Goal: Share content: Share content

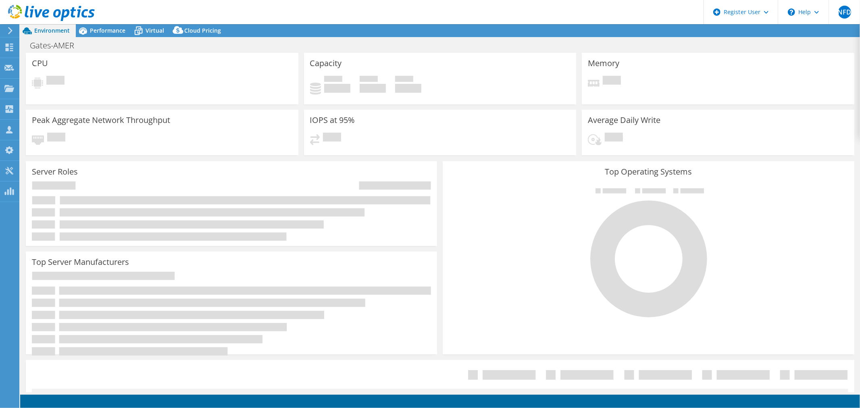
select select "USD"
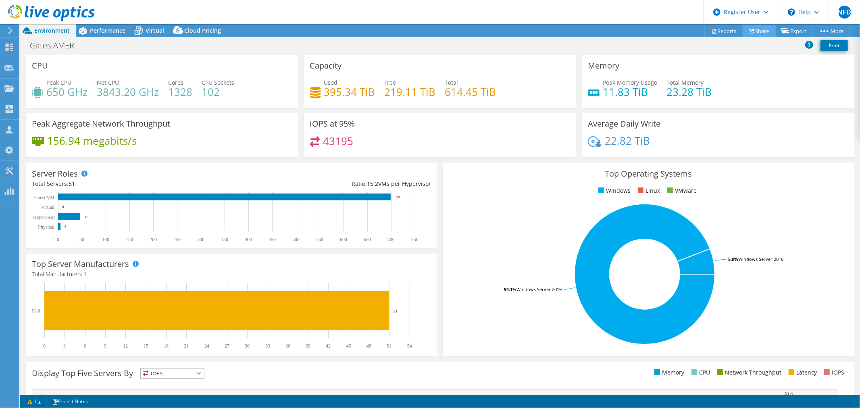
click at [749, 28] on icon at bounding box center [752, 31] width 6 height 6
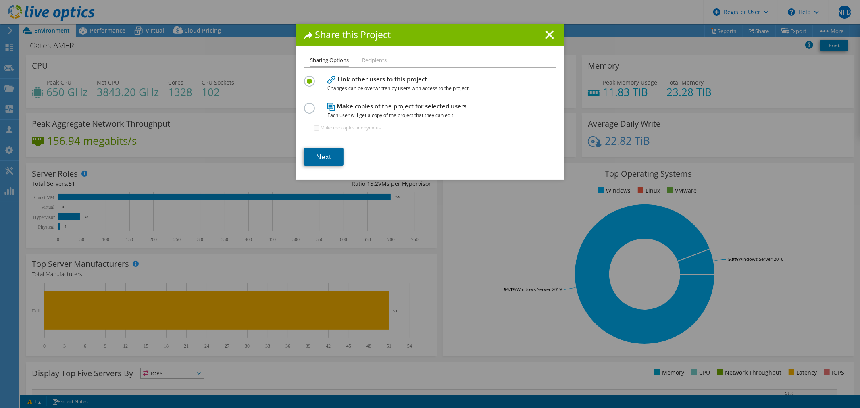
click at [331, 150] on link "Next" at bounding box center [324, 157] width 40 height 18
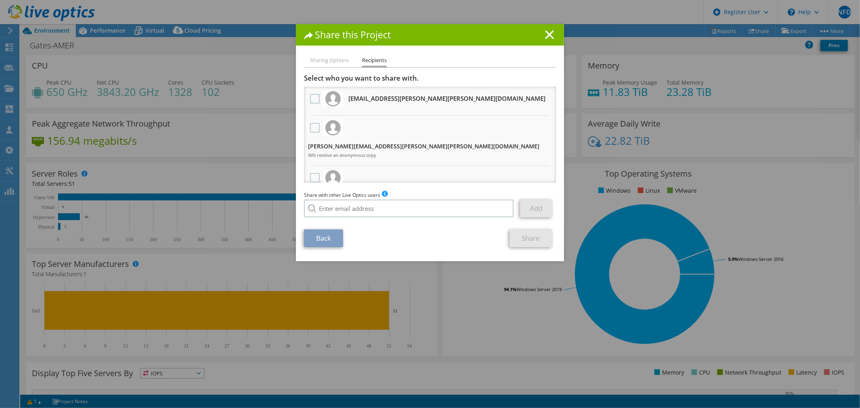
click at [308, 128] on div at bounding box center [315, 128] width 14 height 17
click at [310, 128] on label at bounding box center [316, 128] width 12 height 10
click at [0, 0] on input "checkbox" at bounding box center [0, 0] width 0 height 0
click at [313, 124] on label at bounding box center [316, 128] width 12 height 10
click at [0, 0] on input "checkbox" at bounding box center [0, 0] width 0 height 0
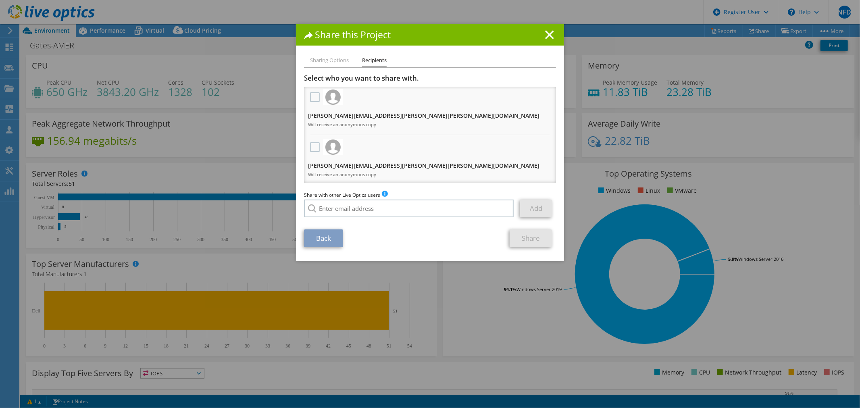
scroll to position [45, 0]
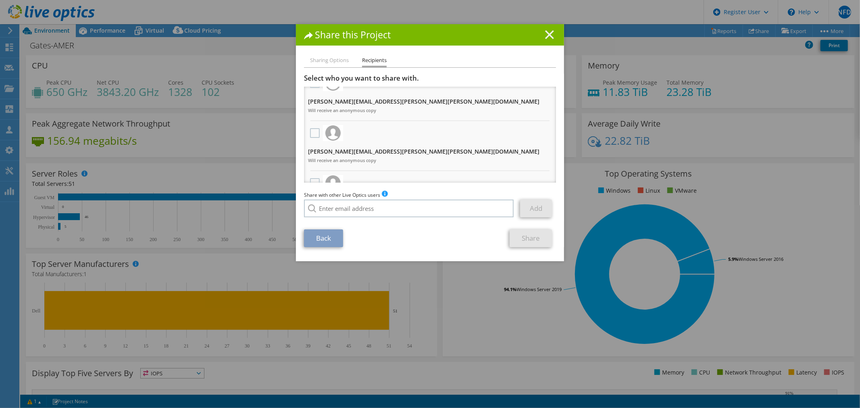
click at [549, 37] on line at bounding box center [550, 35] width 8 height 8
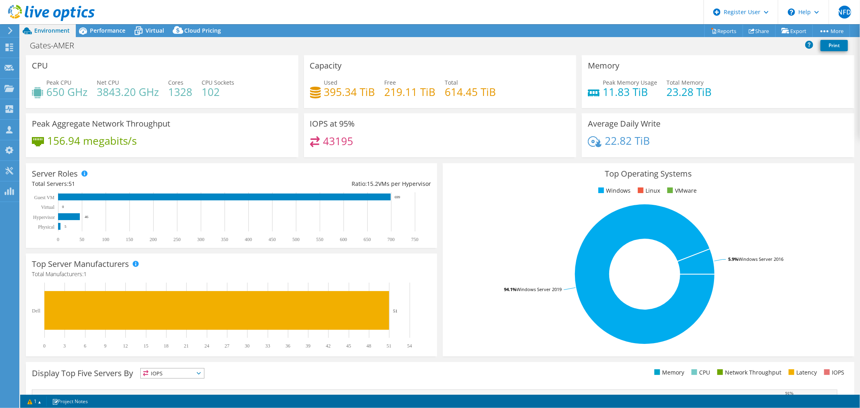
click at [13, 33] on icon at bounding box center [10, 30] width 6 height 7
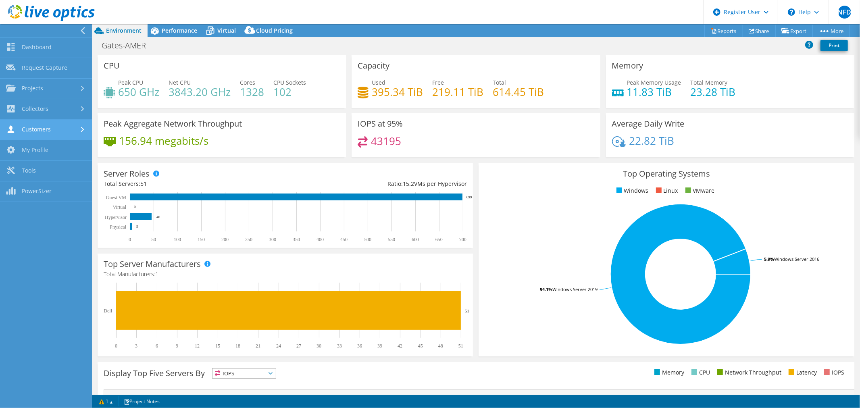
click at [49, 128] on link "Customers" at bounding box center [46, 130] width 92 height 21
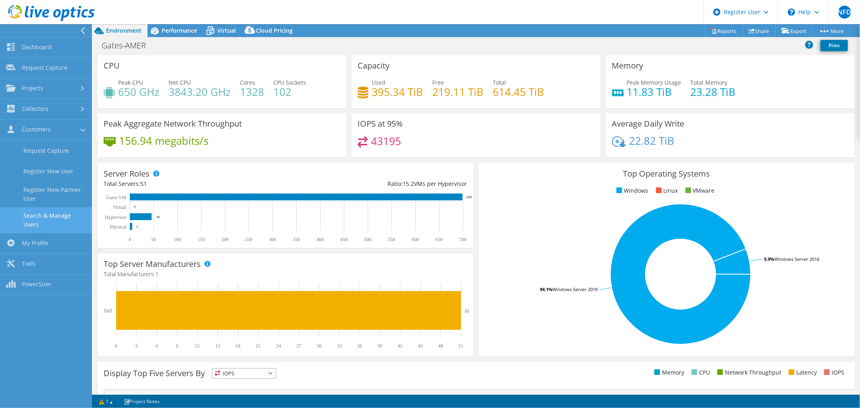
click at [55, 219] on link "Search & Manage Users" at bounding box center [46, 220] width 92 height 26
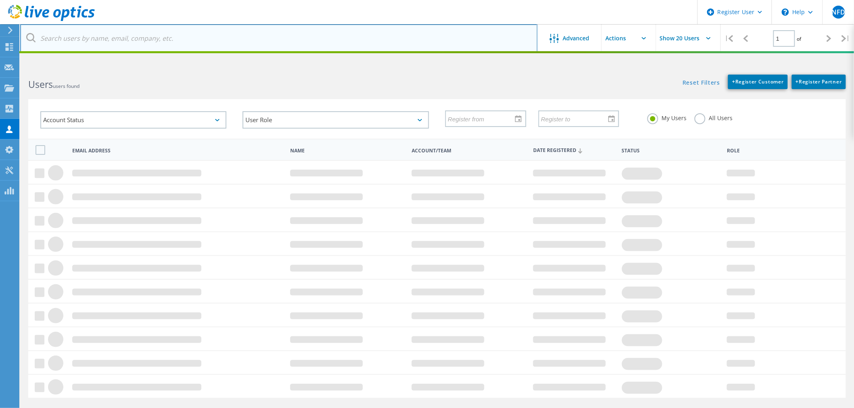
click at [173, 33] on input "text" at bounding box center [278, 38] width 517 height 28
paste input "shankar.narayanan@gates.com"
type input "shankar.narayanan@gates.com"
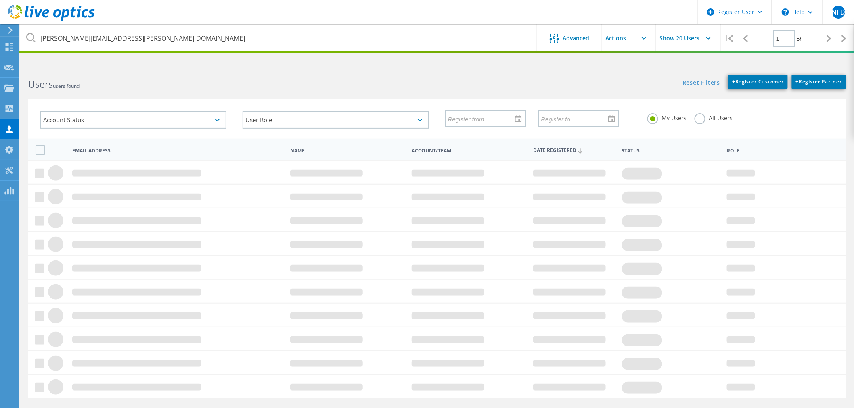
click at [701, 116] on label "All Users" at bounding box center [713, 117] width 38 height 8
click at [0, 0] on input "All Users" at bounding box center [0, 0] width 0 height 0
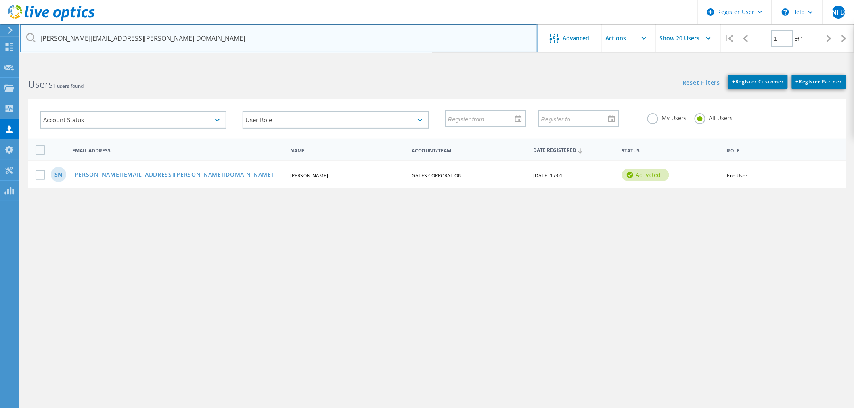
click at [353, 42] on input "shankar.narayanan@gates.com" at bounding box center [278, 38] width 517 height 28
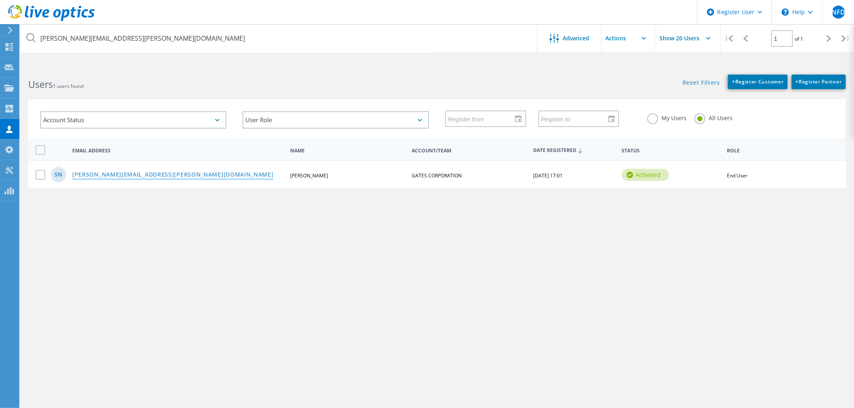
click at [152, 172] on link "shankar.narayanan@gates.com" at bounding box center [172, 175] width 201 height 7
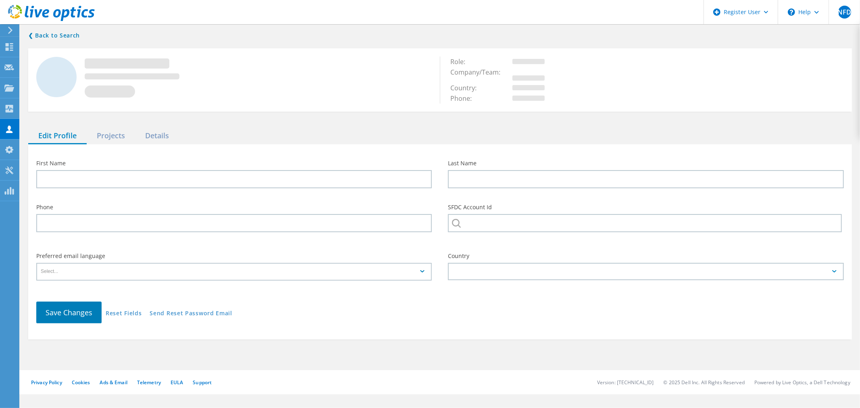
type input "Shankar"
type input "Narayanan"
type input "GATES CORPORATION"
type input "English"
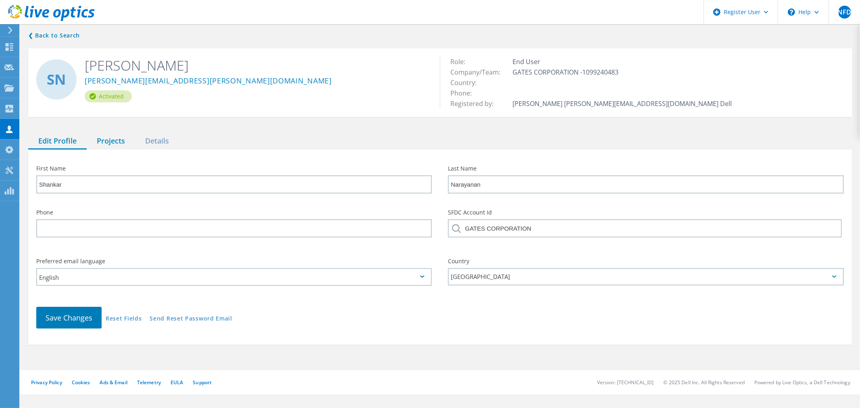
click at [108, 136] on div "Projects" at bounding box center [111, 141] width 48 height 17
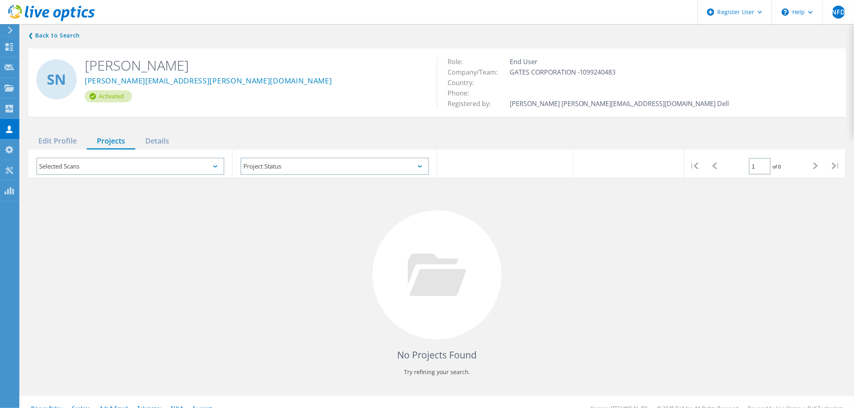
click at [193, 167] on div "Selected Scans" at bounding box center [130, 166] width 188 height 17
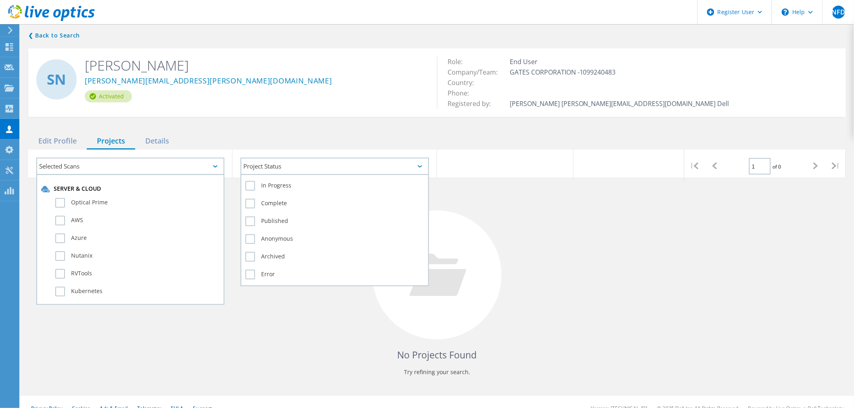
click at [275, 172] on div "Project Status" at bounding box center [334, 166] width 188 height 17
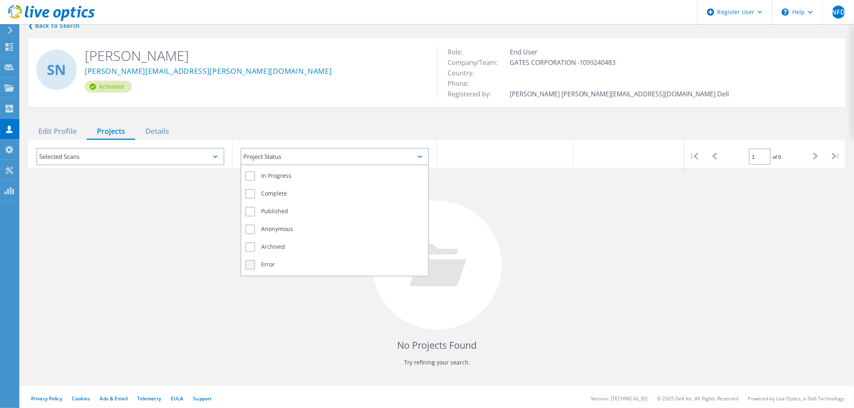
scroll to position [12, 0]
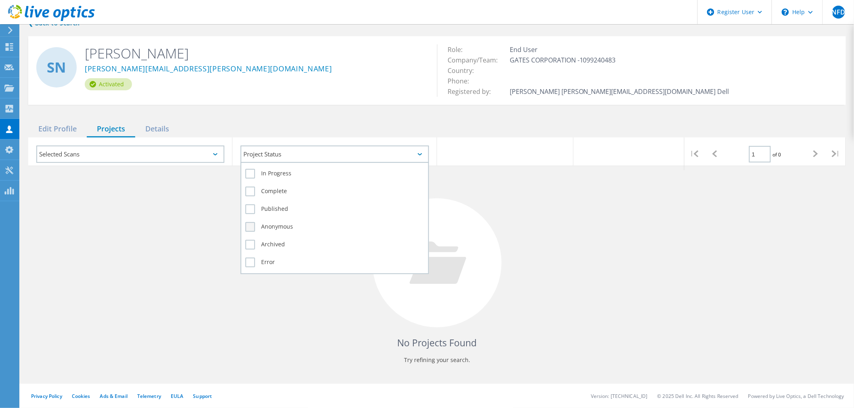
click at [279, 227] on label "Anonymous" at bounding box center [334, 227] width 178 height 10
click at [0, 0] on input "Anonymous" at bounding box center [0, 0] width 0 height 0
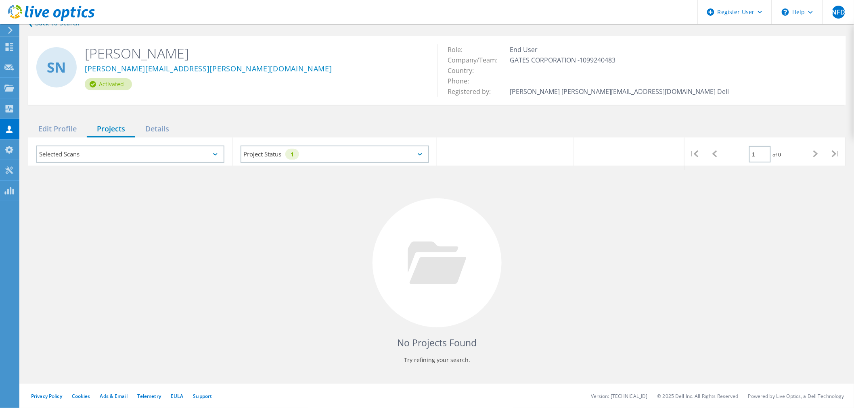
click at [150, 230] on div "No Projects Found Try refining your search." at bounding box center [436, 270] width 817 height 209
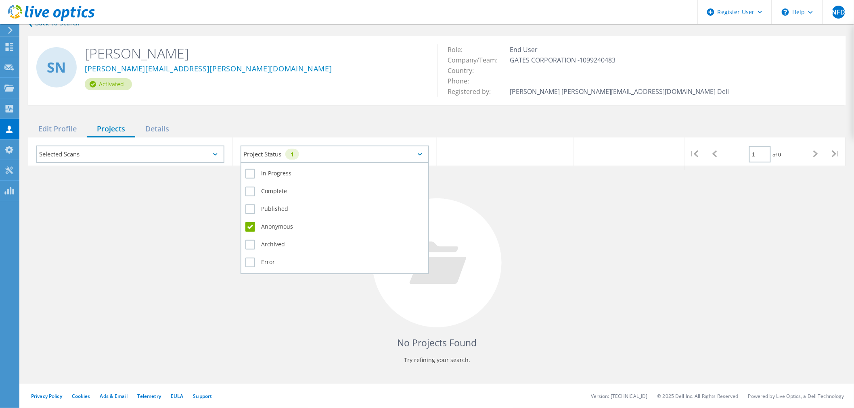
click at [292, 154] on div "1" at bounding box center [292, 154] width 14 height 11
click at [280, 226] on label "Anonymous" at bounding box center [334, 227] width 178 height 10
click at [0, 0] on input "Anonymous" at bounding box center [0, 0] width 0 height 0
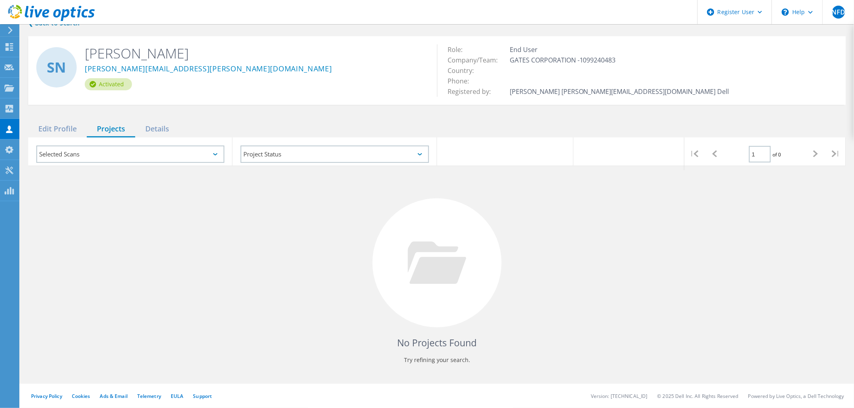
click at [149, 156] on div "Selected Scans" at bounding box center [130, 154] width 188 height 17
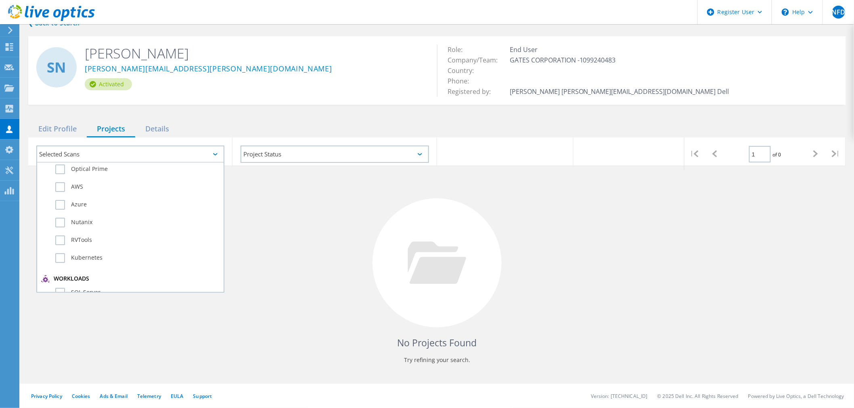
scroll to position [0, 0]
click at [91, 188] on label "Optical Prime" at bounding box center [137, 191] width 164 height 10
click at [0, 0] on input "Optical Prime" at bounding box center [0, 0] width 0 height 0
click at [332, 238] on div "No Projects Found Try refining your search." at bounding box center [436, 270] width 817 height 209
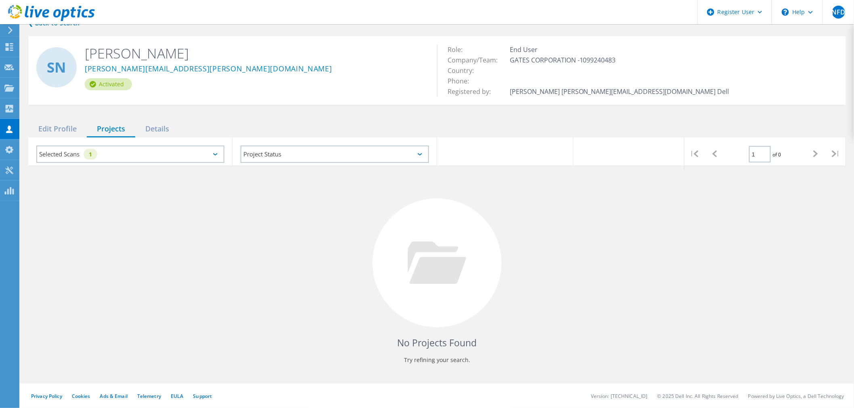
click at [176, 162] on div "Selected Scans 1" at bounding box center [130, 154] width 188 height 17
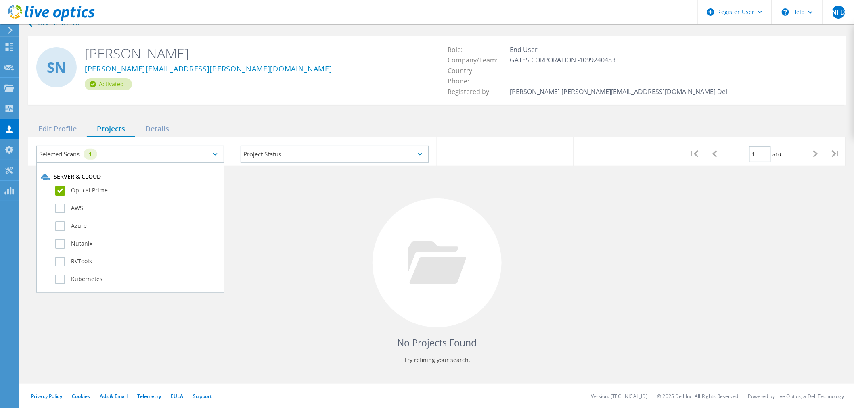
click at [103, 188] on label "Optical Prime" at bounding box center [137, 191] width 164 height 10
click at [0, 0] on input "Optical Prime" at bounding box center [0, 0] width 0 height 0
click at [167, 123] on div "Details" at bounding box center [157, 129] width 44 height 17
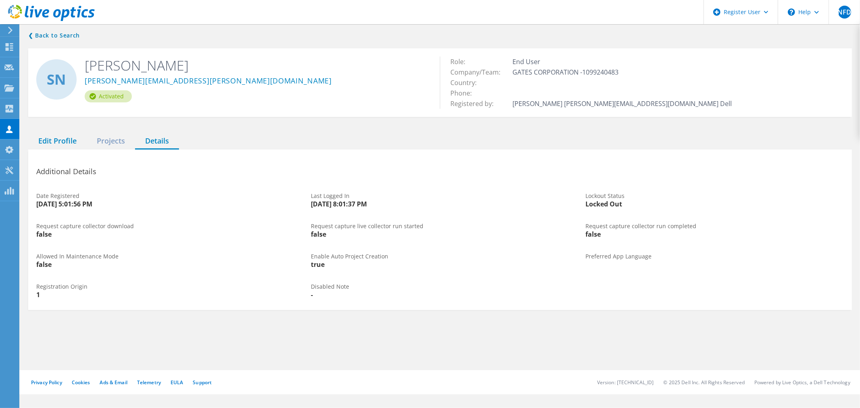
click at [54, 144] on div "Edit Profile" at bounding box center [57, 141] width 58 height 17
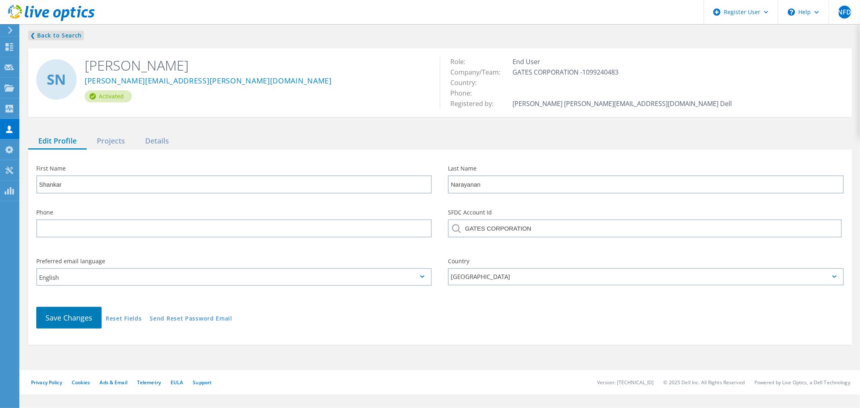
click at [63, 33] on link "❮ Back to Search" at bounding box center [56, 36] width 56 height 10
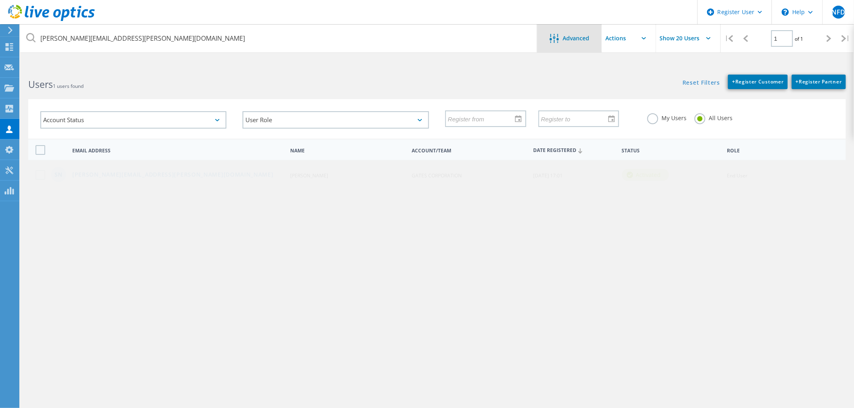
click at [597, 42] on div "Advanced" at bounding box center [569, 39] width 65 height 10
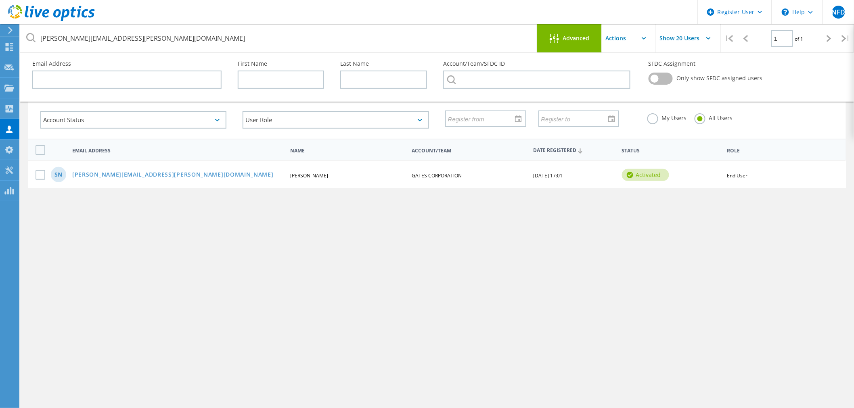
click at [597, 42] on div "Advanced" at bounding box center [569, 39] width 65 height 10
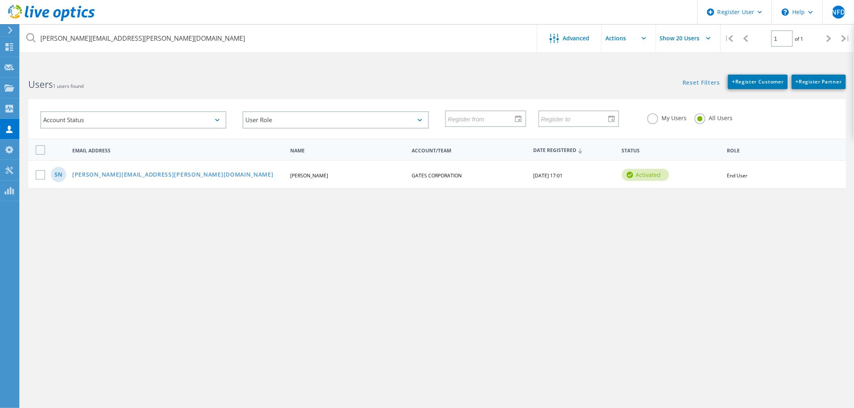
click at [648, 42] on input "text" at bounding box center [641, 38] width 81 height 28
click at [644, 59] on div "Add to Team" at bounding box center [642, 60] width 73 height 8
click at [642, 42] on input "text" at bounding box center [641, 38] width 81 height 28
click at [700, 37] on input "Show 20 Users" at bounding box center [696, 38] width 81 height 28
click at [583, 81] on div "Reset Filters + Register Customer + Register Partner Show Filters" at bounding box center [645, 78] width 417 height 23
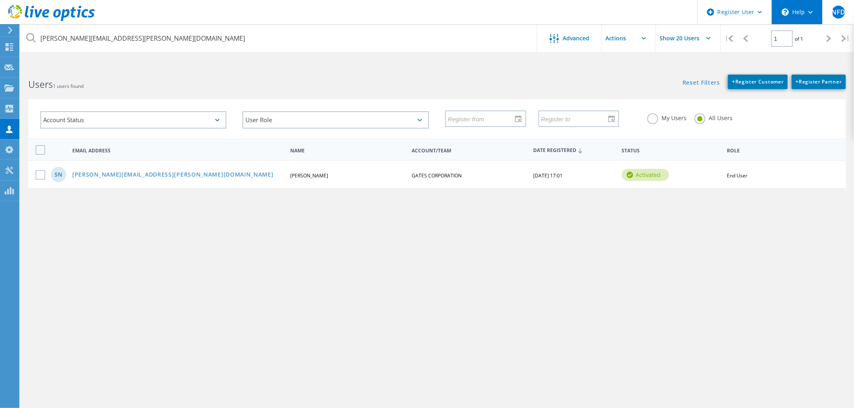
click at [804, 15] on div "\n Help" at bounding box center [796, 12] width 51 height 24
click at [812, 34] on link "Explore Helpful Articles" at bounding box center [817, 35] width 90 height 20
click at [10, 33] on use at bounding box center [10, 30] width 4 height 7
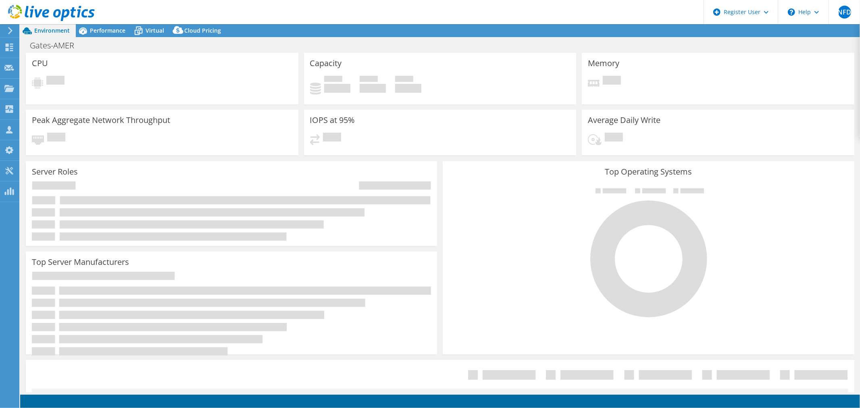
select select "USD"
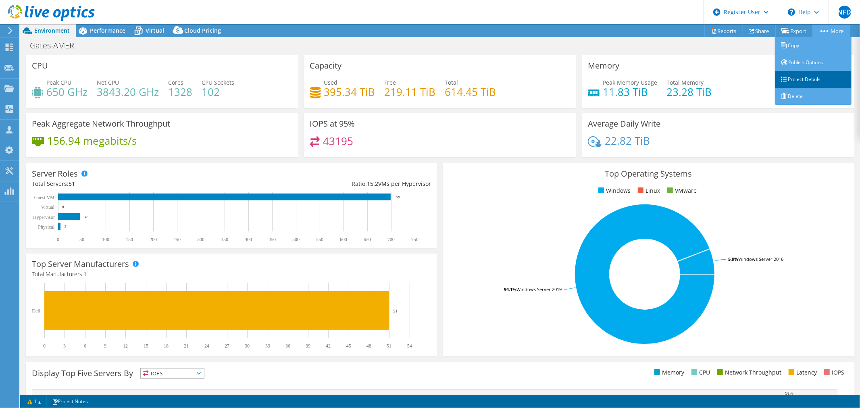
click at [800, 75] on link "Project Details" at bounding box center [813, 79] width 77 height 17
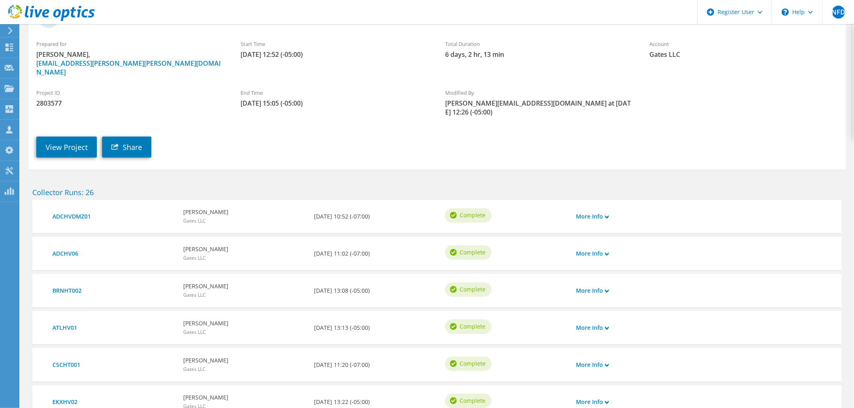
scroll to position [134, 0]
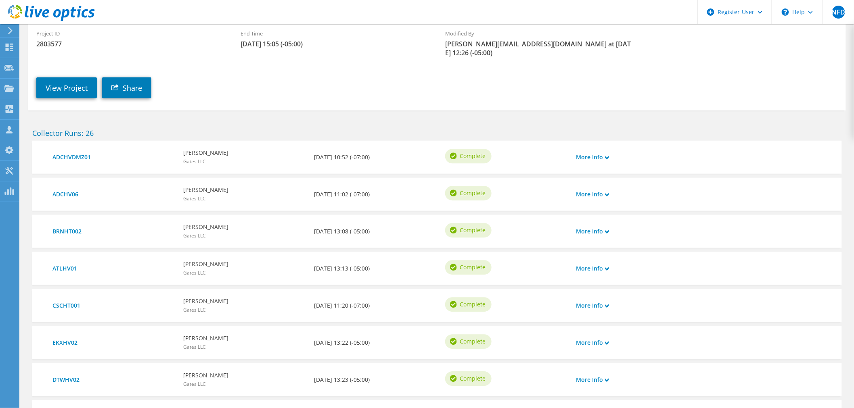
click at [612, 149] on div "More Info" at bounding box center [604, 157] width 65 height 17
click at [603, 153] on link "More Info" at bounding box center [592, 157] width 33 height 9
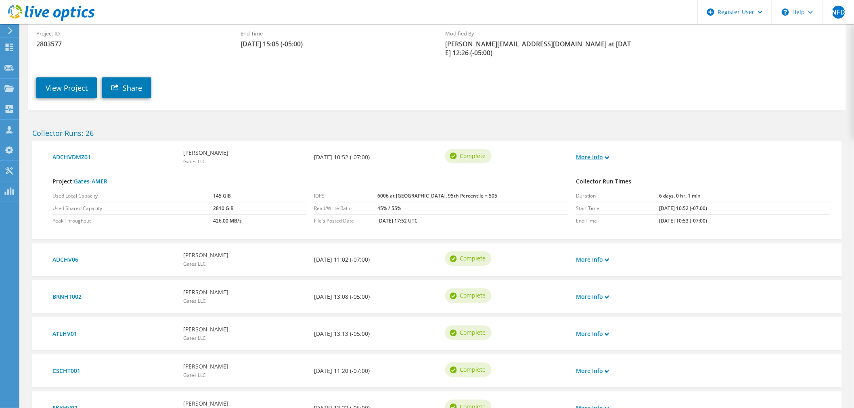
click at [592, 153] on link "More Info" at bounding box center [592, 157] width 33 height 9
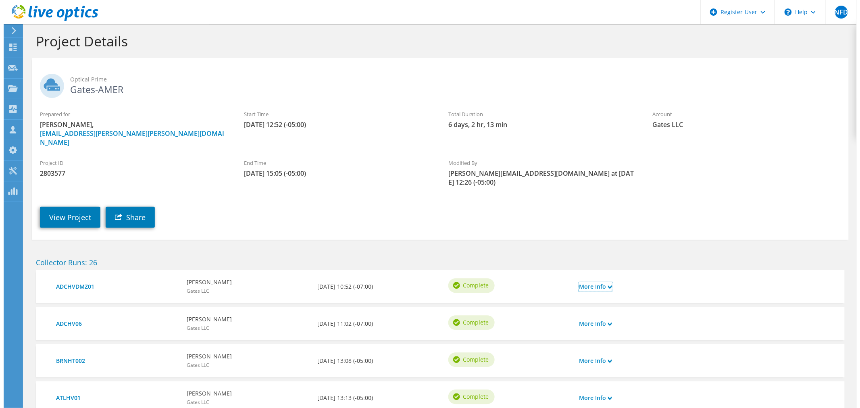
scroll to position [0, 0]
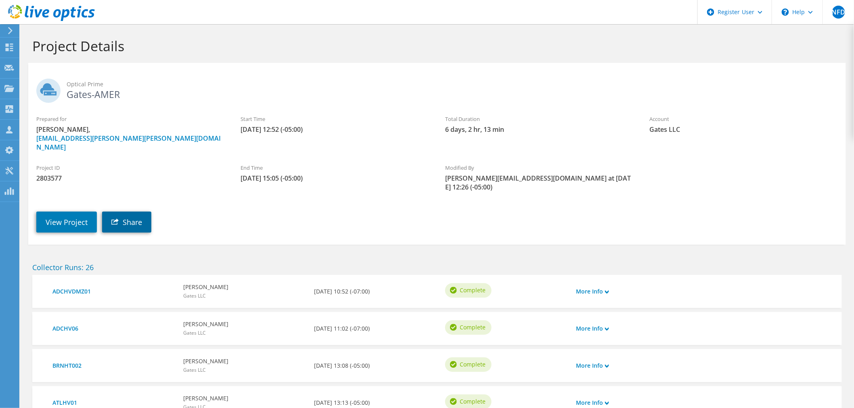
click at [132, 212] on link "Share" at bounding box center [126, 222] width 49 height 21
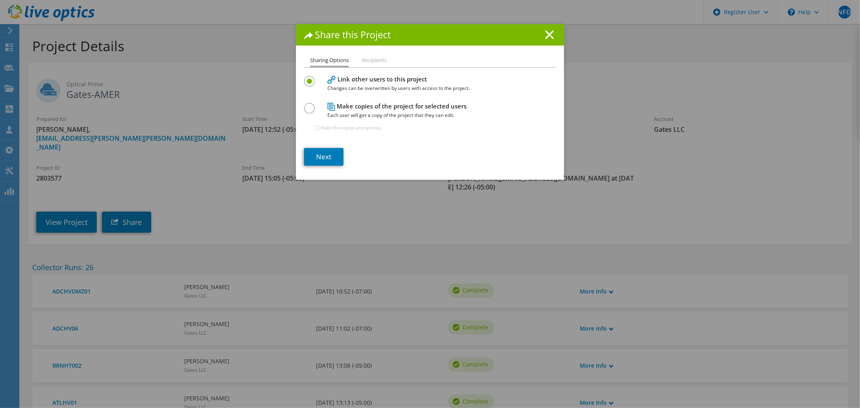
click at [405, 112] on span "Each user will get a copy of the project that they can edit." at bounding box center [429, 115] width 202 height 9
click at [304, 105] on label at bounding box center [311, 104] width 14 height 2
click at [0, 0] on input "radio" at bounding box center [0, 0] width 0 height 0
click at [309, 78] on label at bounding box center [311, 77] width 14 height 2
click at [0, 0] on input "radio" at bounding box center [0, 0] width 0 height 0
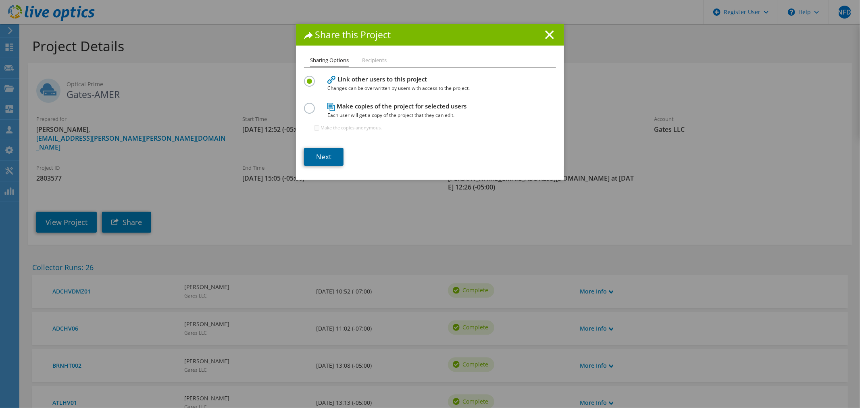
click at [325, 155] on link "Next" at bounding box center [324, 157] width 40 height 18
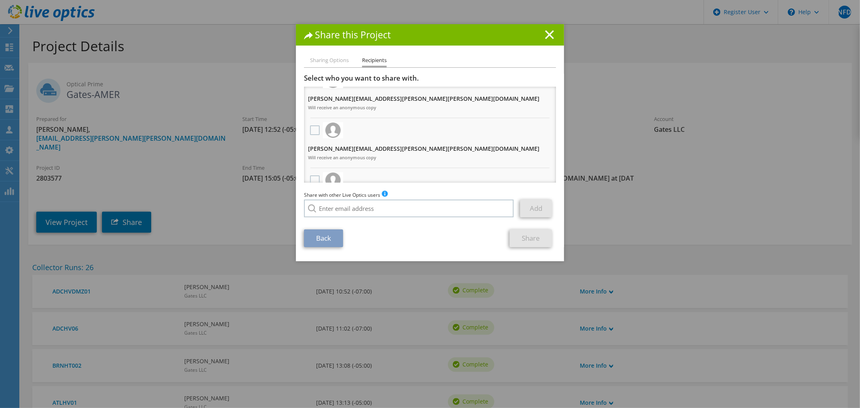
scroll to position [48, 0]
click at [325, 235] on link "Back" at bounding box center [323, 239] width 39 height 18
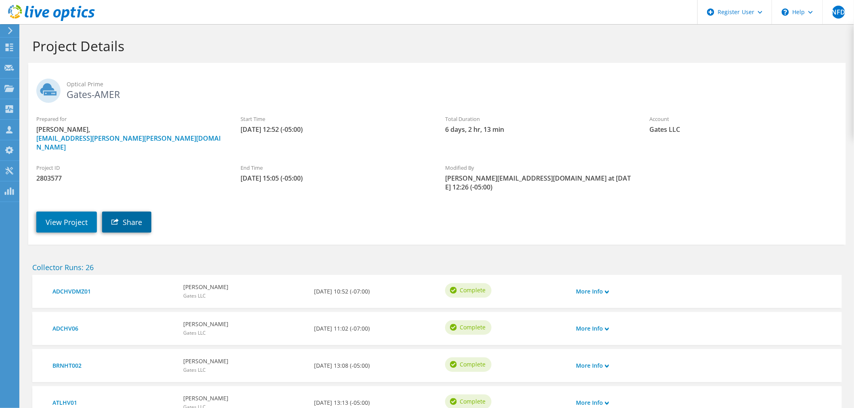
click at [142, 212] on link "Share" at bounding box center [126, 222] width 49 height 21
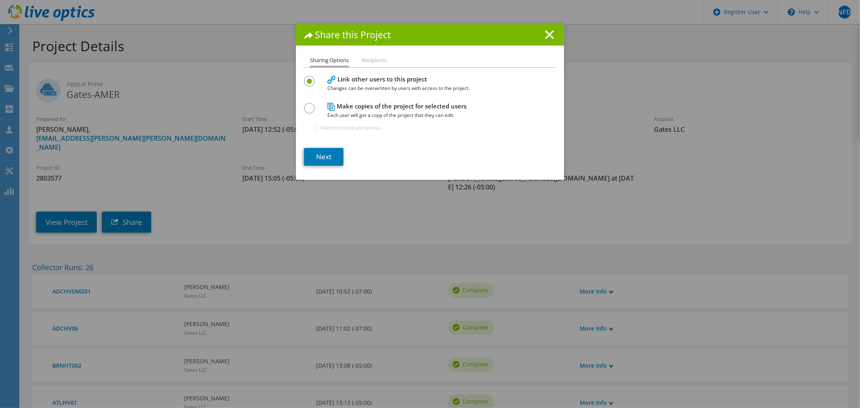
click at [361, 111] on span "Each user will get a copy of the project that they can edit." at bounding box center [429, 115] width 202 height 9
click at [309, 105] on label at bounding box center [311, 104] width 14 height 2
click at [0, 0] on input "radio" at bounding box center [0, 0] width 0 height 0
click at [324, 159] on link "Next" at bounding box center [324, 157] width 40 height 18
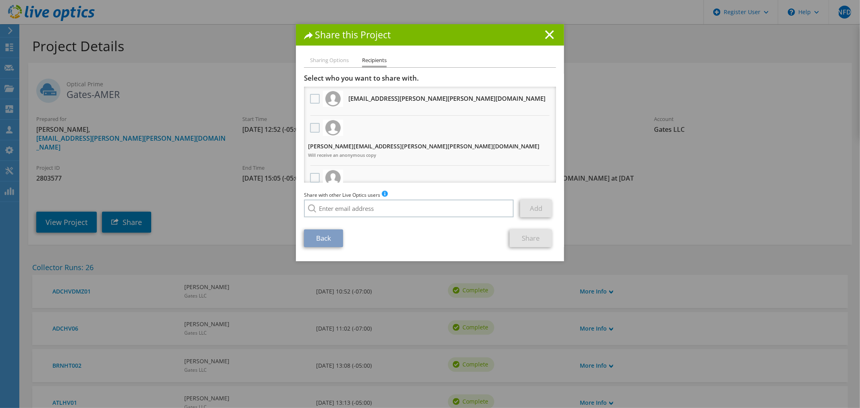
click at [311, 127] on label at bounding box center [316, 128] width 12 height 10
click at [0, 0] on input "checkbox" at bounding box center [0, 0] width 0 height 0
click at [312, 173] on label at bounding box center [316, 178] width 12 height 10
click at [0, 0] on input "checkbox" at bounding box center [0, 0] width 0 height 0
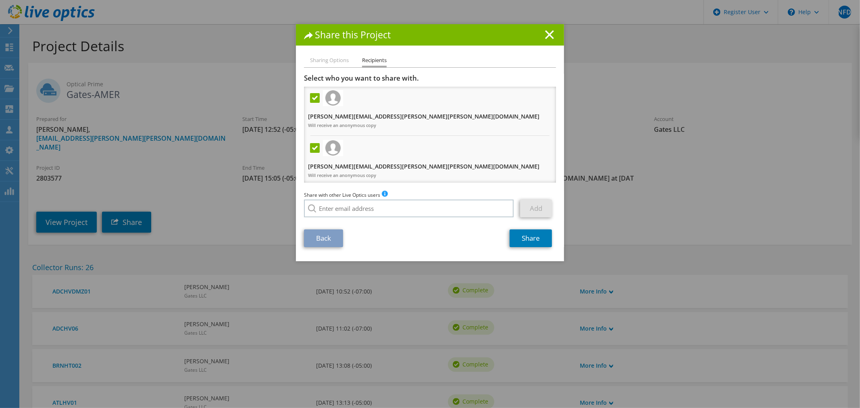
scroll to position [45, 0]
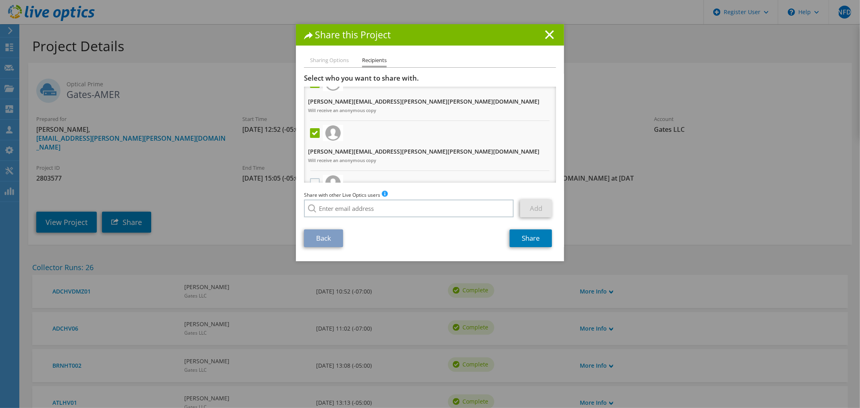
click at [311, 178] on label at bounding box center [316, 183] width 12 height 10
click at [0, 0] on input "checkbox" at bounding box center [0, 0] width 0 height 0
click at [311, 228] on label at bounding box center [316, 233] width 12 height 10
click at [0, 0] on input "checkbox" at bounding box center [0, 0] width 0 height 0
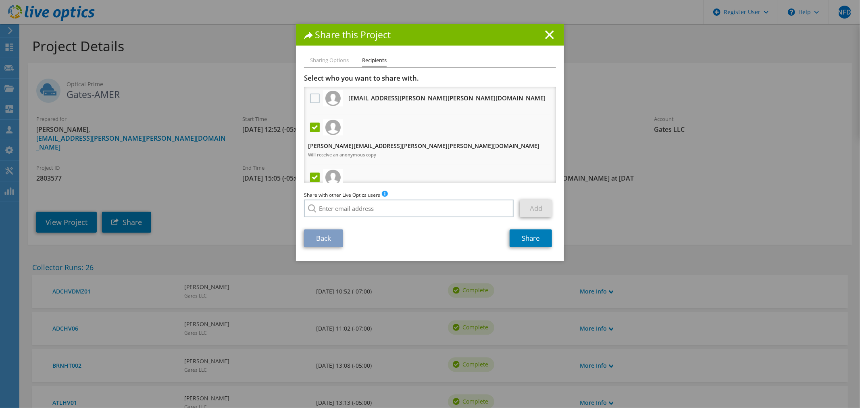
scroll to position [0, 0]
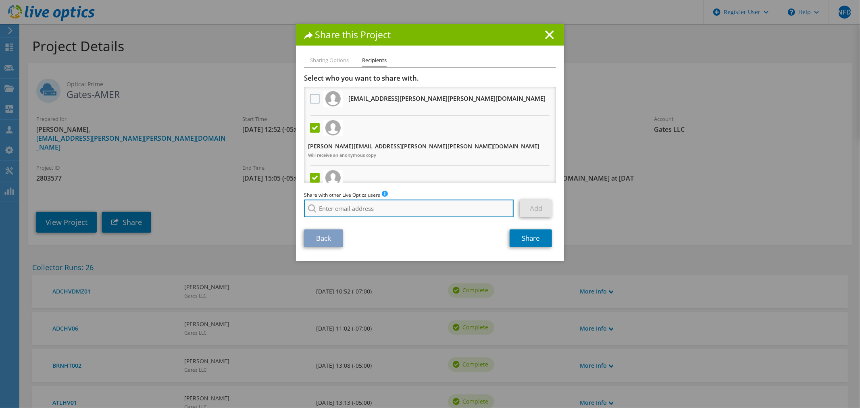
click at [366, 209] on input "search" at bounding box center [409, 209] width 210 height 18
paste input "shankar.narayanan@gates.com"
type input "shankar.narayanan@gates.com"
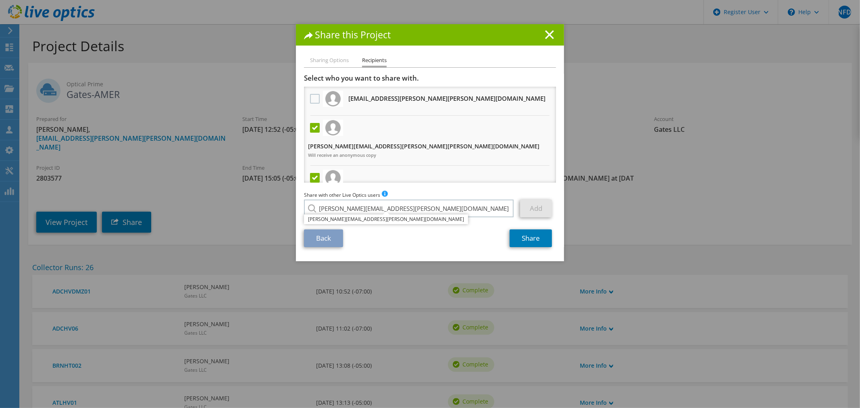
click at [358, 216] on li "shankar.narayanan@gates.com" at bounding box center [386, 220] width 164 height 10
click at [523, 208] on link "Add" at bounding box center [536, 209] width 32 height 18
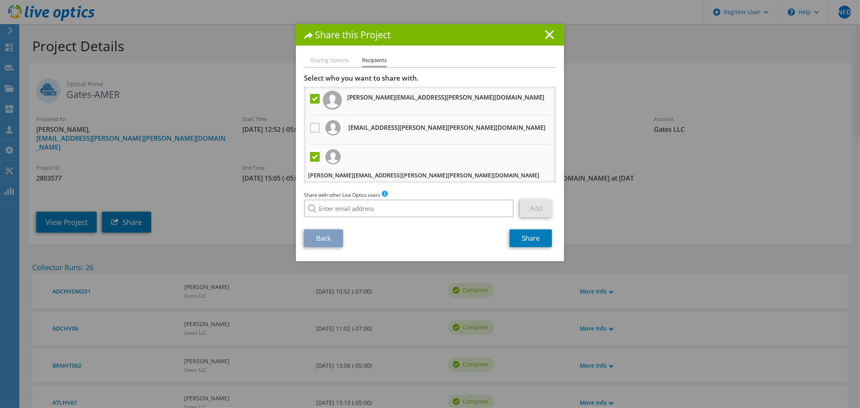
click at [314, 154] on label at bounding box center [316, 157] width 12 height 10
click at [0, 0] on input "checkbox" at bounding box center [0, 0] width 0 height 0
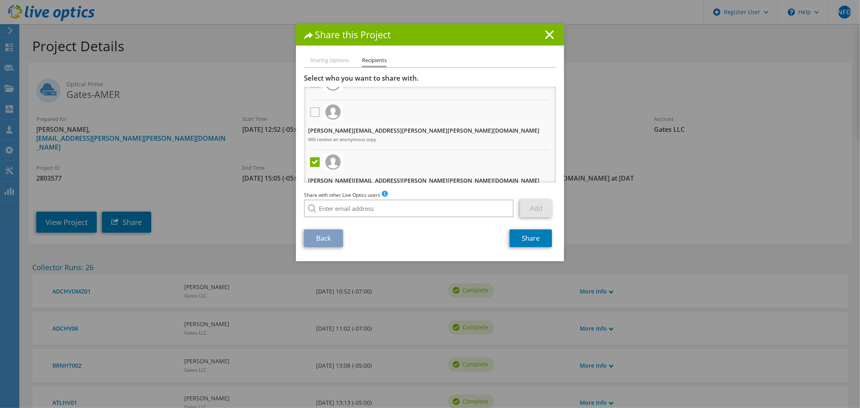
click at [313, 157] on label at bounding box center [316, 162] width 12 height 10
click at [0, 0] on input "checkbox" at bounding box center [0, 0] width 0 height 0
click at [313, 207] on label at bounding box center [316, 212] width 12 height 10
click at [0, 0] on input "checkbox" at bounding box center [0, 0] width 0 height 0
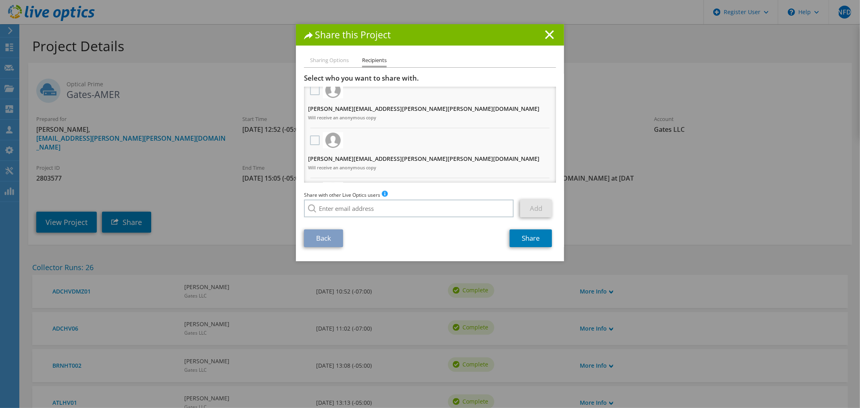
scroll to position [77, 0]
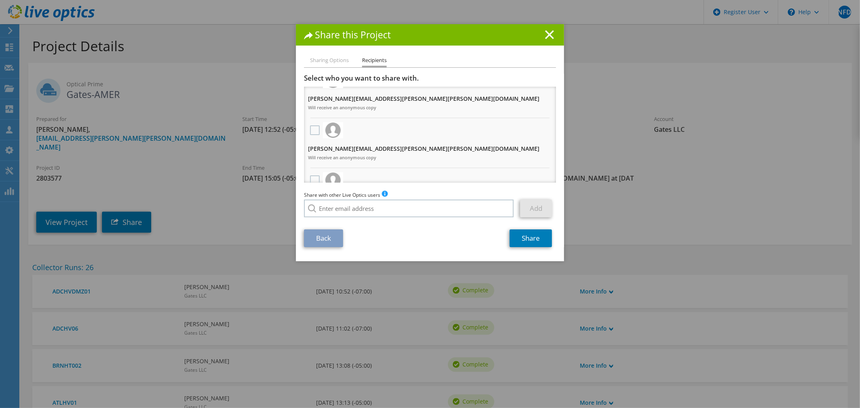
click at [311, 226] on label at bounding box center [316, 231] width 12 height 10
click at [0, 0] on input "checkbox" at bounding box center [0, 0] width 0 height 0
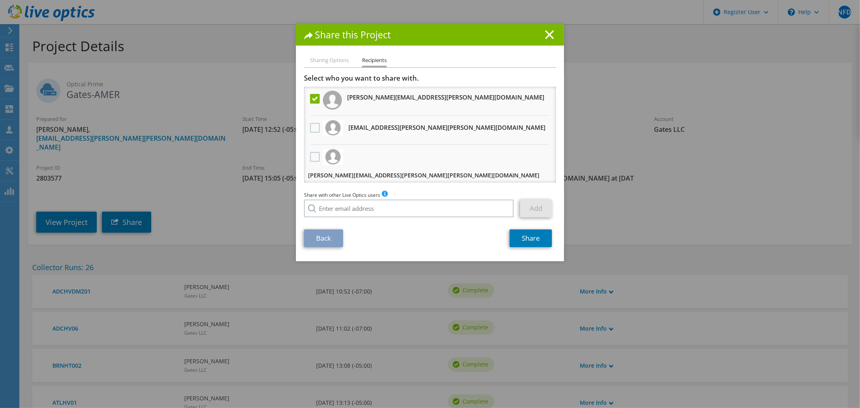
click at [332, 57] on li "Sharing Options" at bounding box center [329, 61] width 39 height 10
click at [316, 236] on link "Back" at bounding box center [323, 239] width 39 height 18
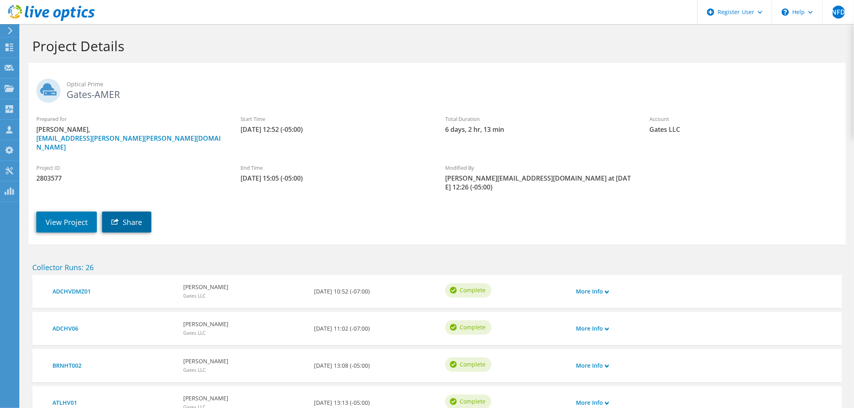
click at [115, 218] on icon at bounding box center [114, 221] width 7 height 7
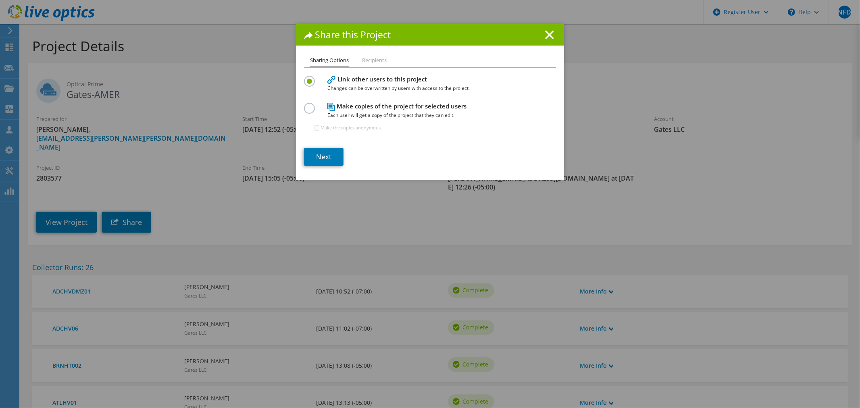
click at [305, 105] on label at bounding box center [311, 104] width 14 height 2
click at [0, 0] on input "radio" at bounding box center [0, 0] width 0 height 0
click at [328, 163] on link "Next" at bounding box center [324, 157] width 40 height 18
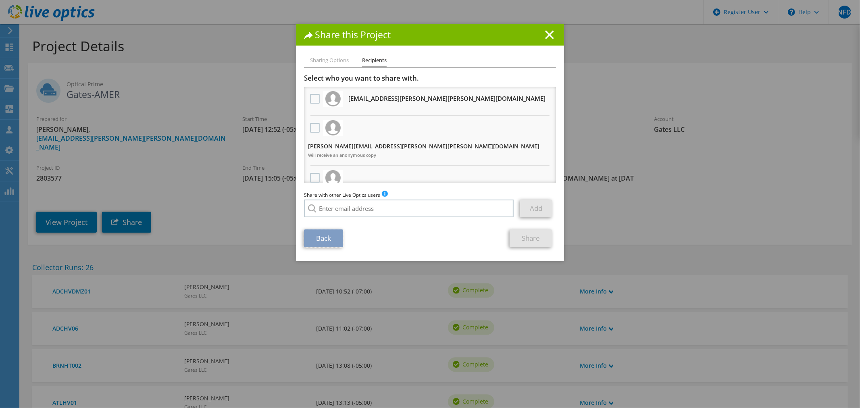
click at [334, 238] on link "Back" at bounding box center [323, 239] width 39 height 18
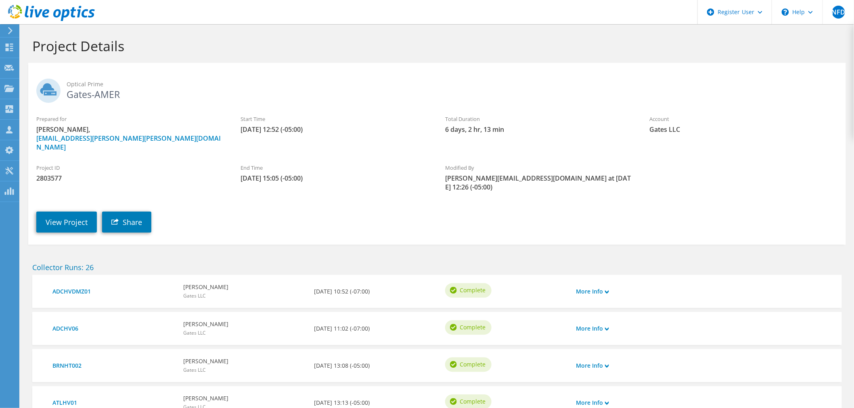
click at [123, 108] on div "Optical Prime Gates-AMER" at bounding box center [436, 89] width 817 height 44
click at [139, 215] on link "Share" at bounding box center [126, 222] width 49 height 21
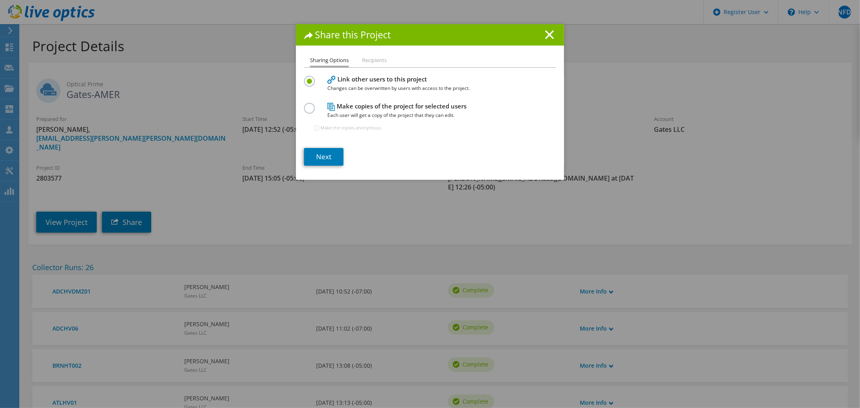
click at [339, 79] on h4 "Link other users to this project Changes can be overwritten by users with acces…" at bounding box center [429, 84] width 202 height 18
click at [384, 61] on li "Recipients" at bounding box center [374, 61] width 25 height 10
click at [327, 63] on li "Sharing Options" at bounding box center [329, 62] width 39 height 12
click at [321, 161] on link "Next" at bounding box center [324, 157] width 40 height 18
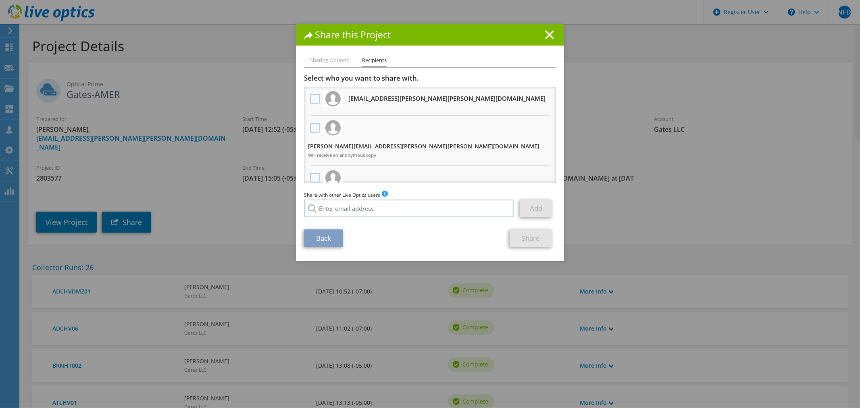
click at [312, 127] on label at bounding box center [316, 128] width 12 height 10
click at [0, 0] on input "checkbox" at bounding box center [0, 0] width 0 height 0
click at [360, 151] on span "Will receive an anonymous copy" at bounding box center [424, 155] width 232 height 9
click at [386, 151] on span "Will receive an anonymous copy" at bounding box center [424, 155] width 232 height 9
click at [412, 151] on span "Will receive an anonymous copy" at bounding box center [424, 155] width 232 height 9
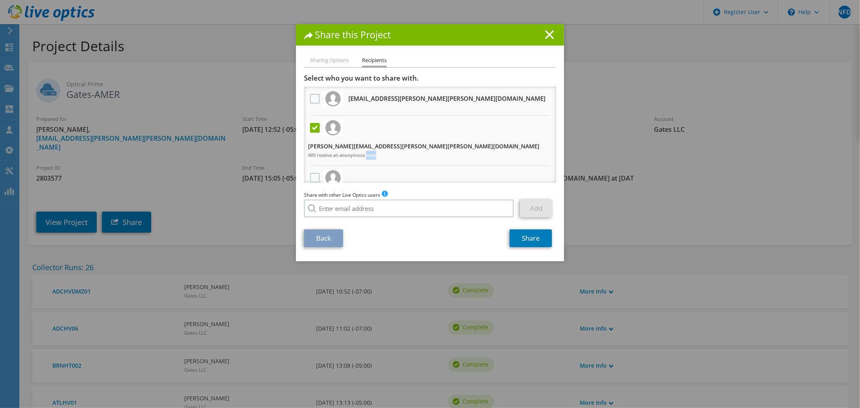
click at [411, 151] on span "Will receive an anonymous copy" at bounding box center [424, 155] width 232 height 9
click at [311, 126] on label at bounding box center [316, 128] width 12 height 10
click at [0, 0] on input "checkbox" at bounding box center [0, 0] width 0 height 0
click at [348, 61] on ul "Sharing Options Recipients" at bounding box center [430, 62] width 252 height 12
click at [341, 238] on div "Back Share" at bounding box center [430, 239] width 252 height 18
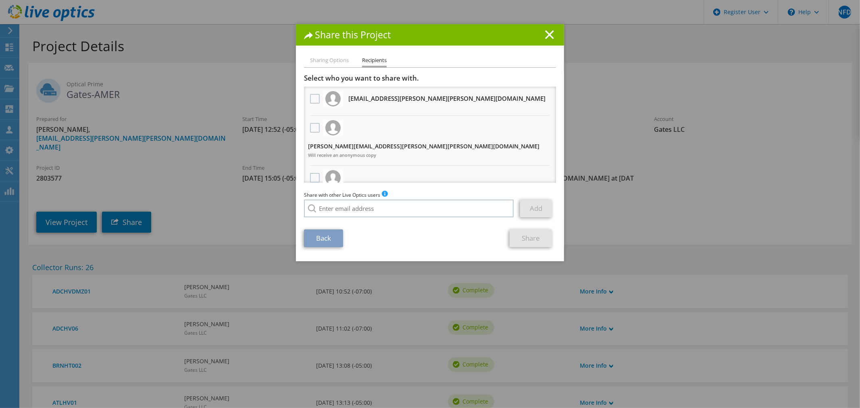
click at [336, 239] on link "Back" at bounding box center [323, 239] width 39 height 18
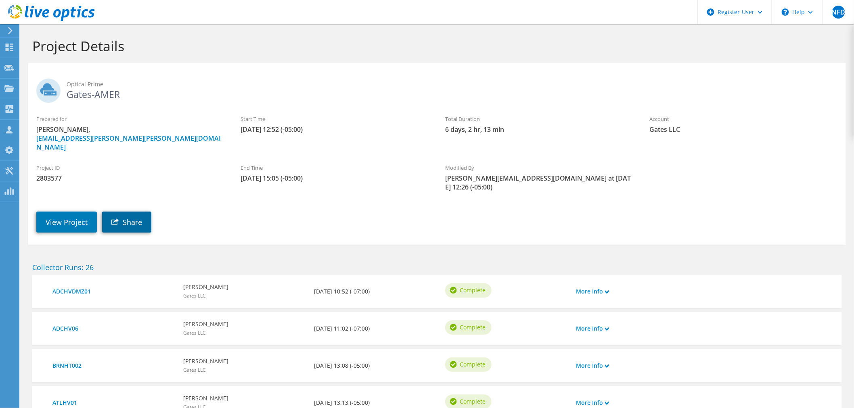
click at [107, 212] on link "Share" at bounding box center [126, 222] width 49 height 21
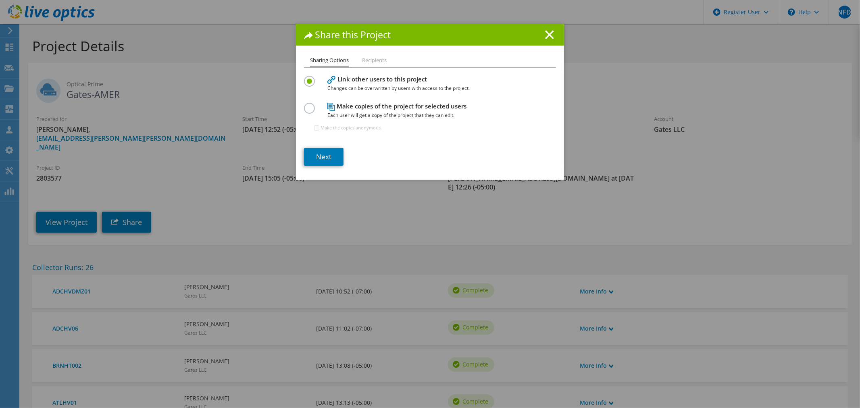
click at [305, 105] on label at bounding box center [311, 104] width 14 height 2
click at [0, 0] on input "radio" at bounding box center [0, 0] width 0 height 0
click at [332, 127] on label "Make the copies anonymous." at bounding box center [351, 128] width 61 height 8
click at [319, 127] on input "Make the copies anonymous." at bounding box center [316, 127] width 5 height 5
click at [332, 127] on label "Make the copies anonymous." at bounding box center [351, 128] width 61 height 8
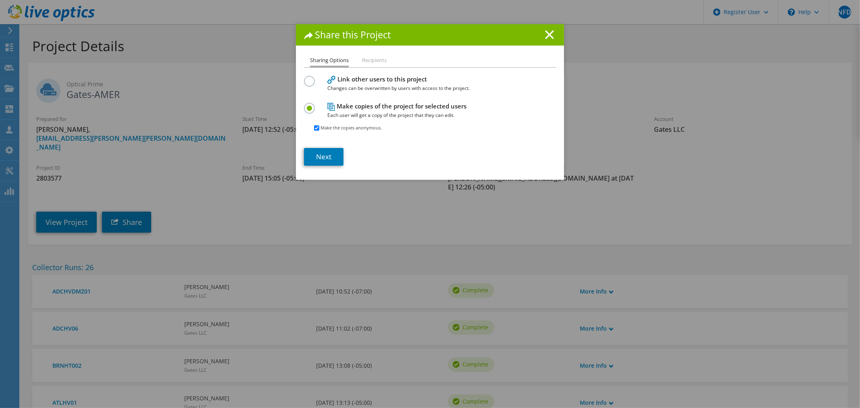
click at [319, 127] on input "Make the copies anonymous." at bounding box center [316, 127] width 5 height 5
checkbox input "false"
click at [328, 158] on link "Next" at bounding box center [324, 157] width 40 height 18
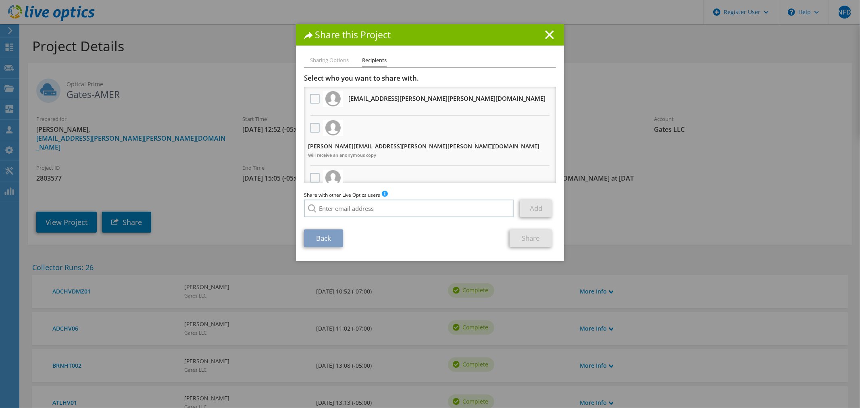
click at [310, 127] on label at bounding box center [316, 128] width 12 height 10
click at [0, 0] on input "checkbox" at bounding box center [0, 0] width 0 height 0
click at [329, 239] on link "Back" at bounding box center [323, 239] width 39 height 18
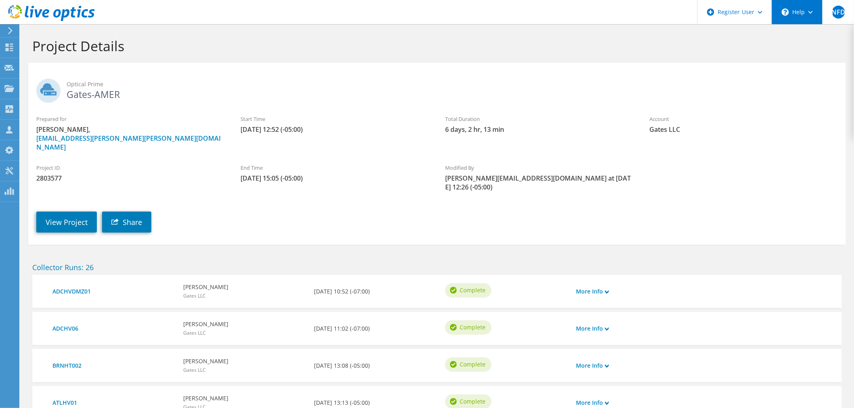
click at [807, 14] on div "\n Help" at bounding box center [796, 12] width 51 height 24
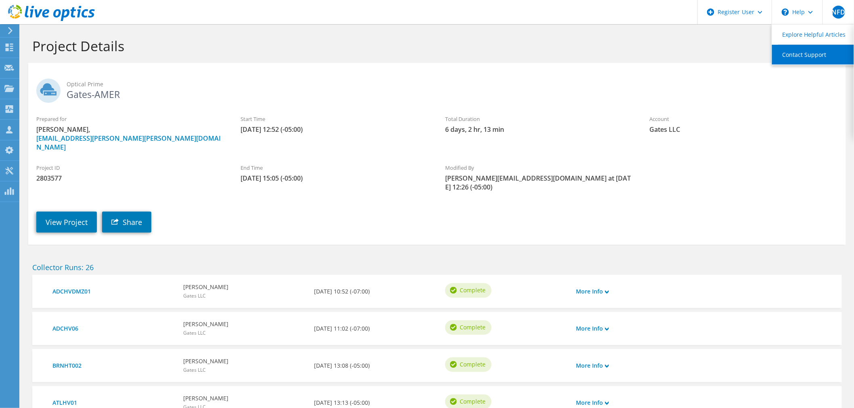
click at [810, 53] on link "Contact Support" at bounding box center [817, 55] width 90 height 20
click at [142, 212] on link "Share" at bounding box center [126, 222] width 49 height 21
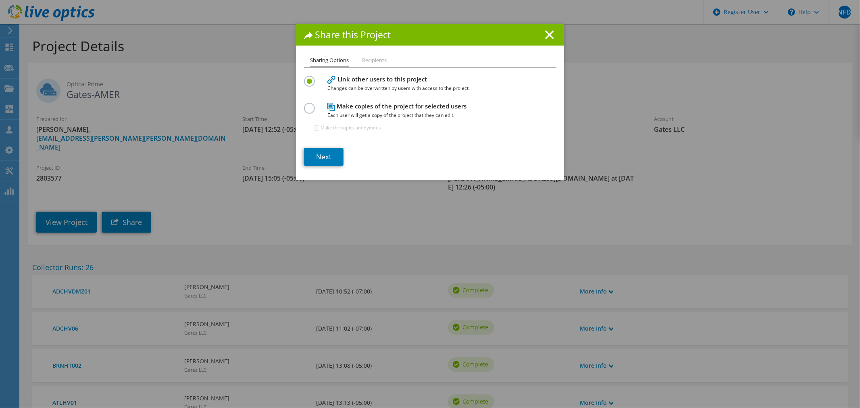
click at [310, 105] on label at bounding box center [311, 104] width 14 height 2
click at [0, 0] on input "radio" at bounding box center [0, 0] width 0 height 0
click at [306, 78] on label at bounding box center [311, 77] width 14 height 2
click at [0, 0] on input "radio" at bounding box center [0, 0] width 0 height 0
click at [323, 153] on link "Next" at bounding box center [324, 157] width 40 height 18
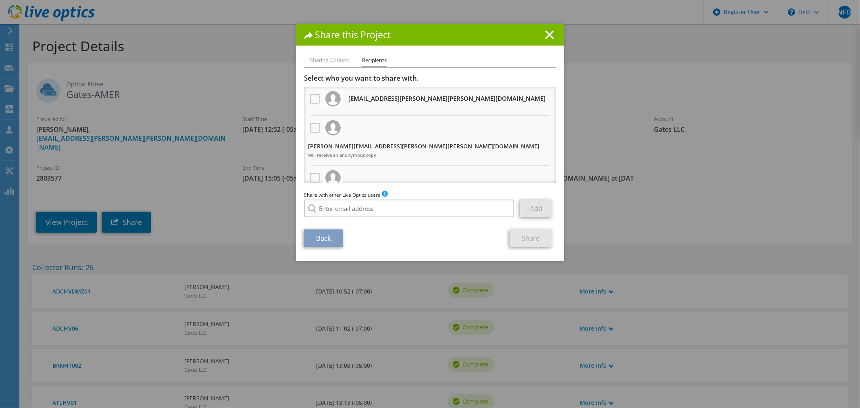
click at [334, 232] on link "Back" at bounding box center [323, 239] width 39 height 18
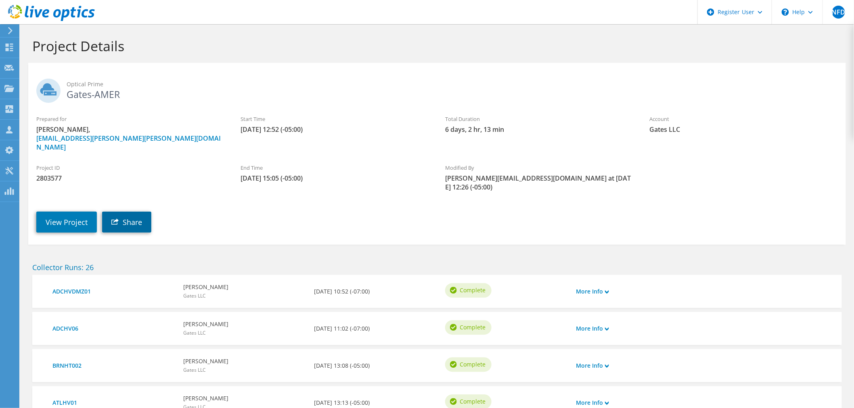
click at [139, 212] on link "Share" at bounding box center [126, 222] width 49 height 21
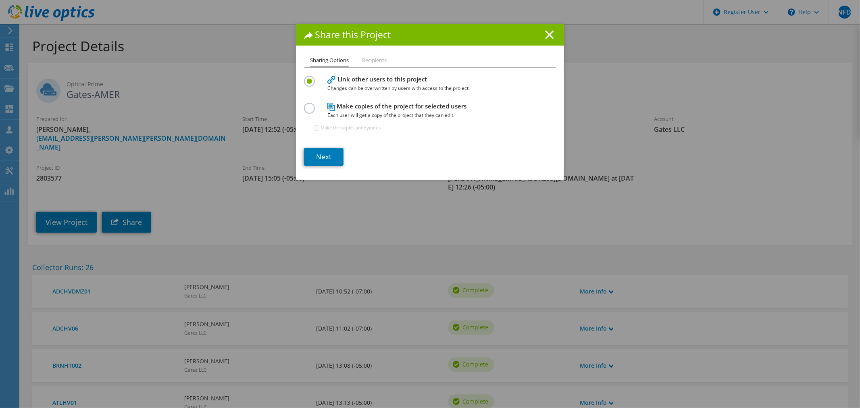
click at [546, 35] on line at bounding box center [550, 35] width 8 height 8
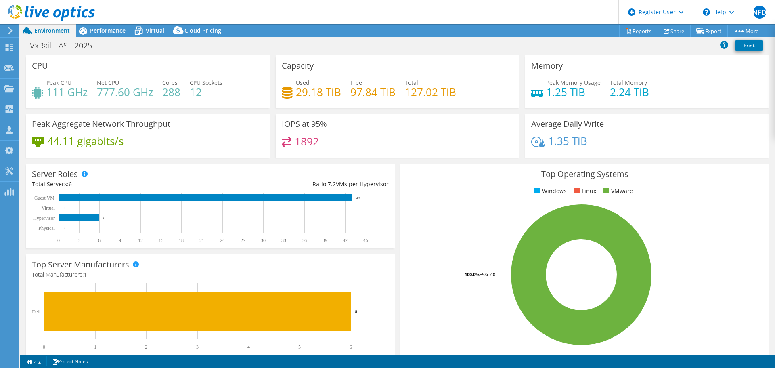
select select "USWest"
select select "USD"
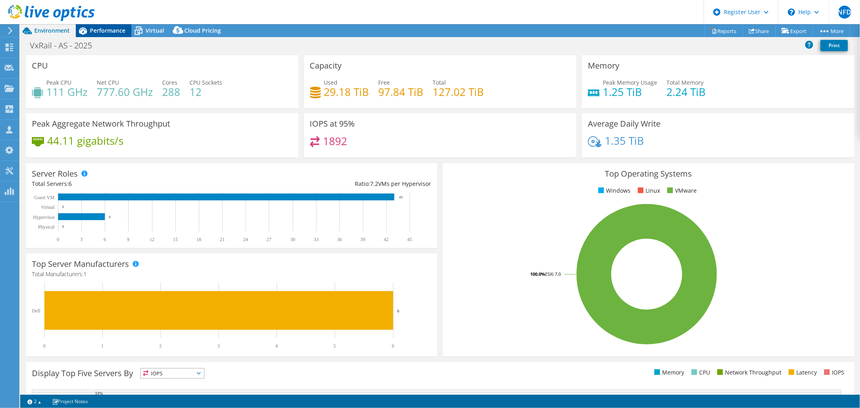
click at [118, 30] on span "Performance" at bounding box center [107, 31] width 35 height 8
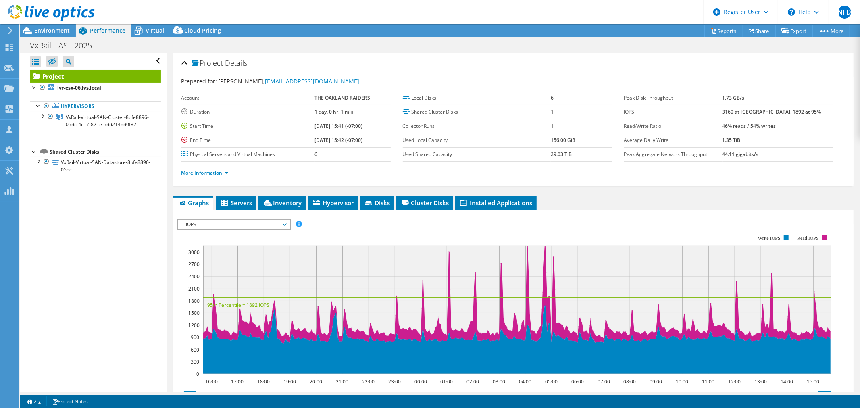
click at [263, 216] on div "IOPS Disk Throughput IO Size Latency Queue Depth CPU Percentage Memory Page Fau…" at bounding box center [513, 355] width 672 height 280
click at [263, 222] on span "IOPS" at bounding box center [234, 225] width 104 height 10
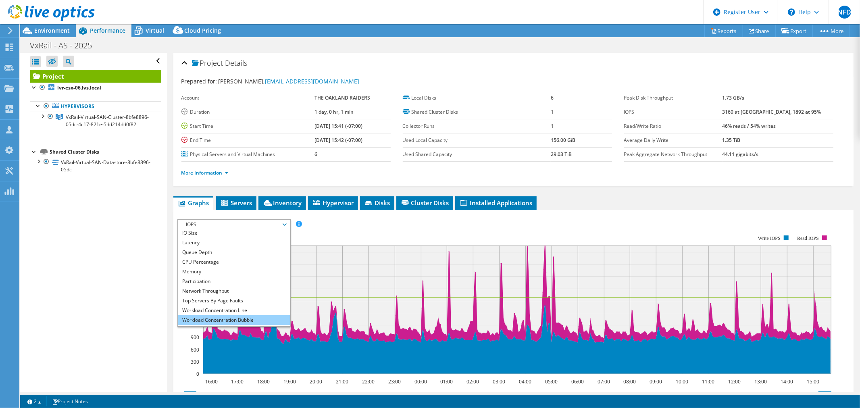
scroll to position [29, 0]
click at [243, 319] on li "All" at bounding box center [234, 322] width 112 height 10
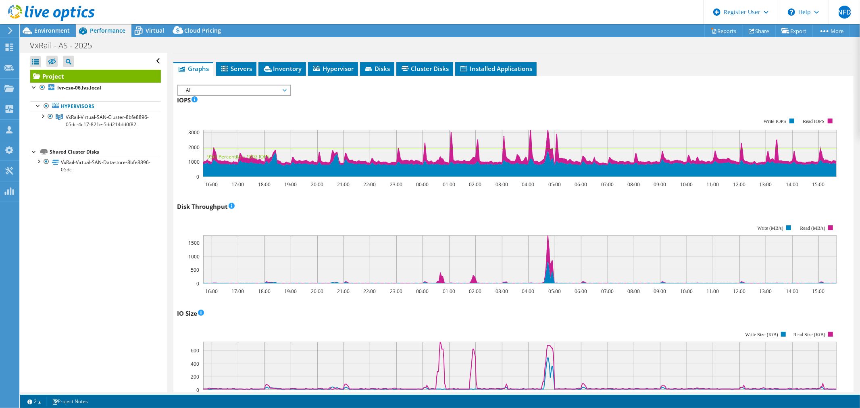
scroll to position [0, 0]
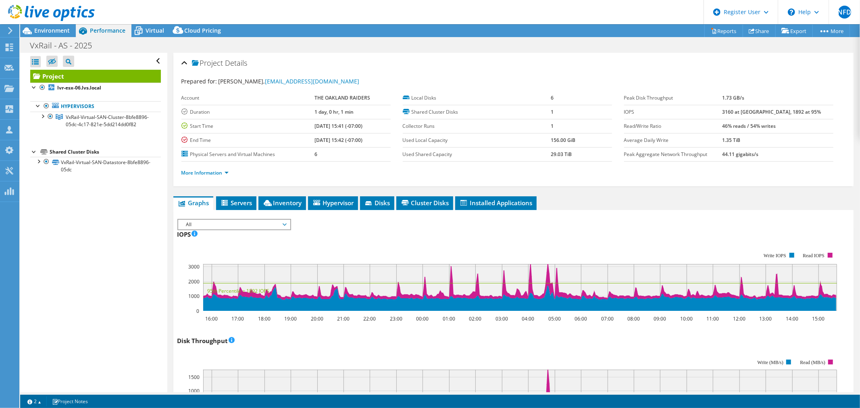
click at [593, 200] on ul "Graphs Servers Inventory Hypervisor Disks Cluster Disks Installed Applications" at bounding box center [513, 203] width 681 height 14
click at [46, 29] on span "Environment" at bounding box center [51, 31] width 35 height 8
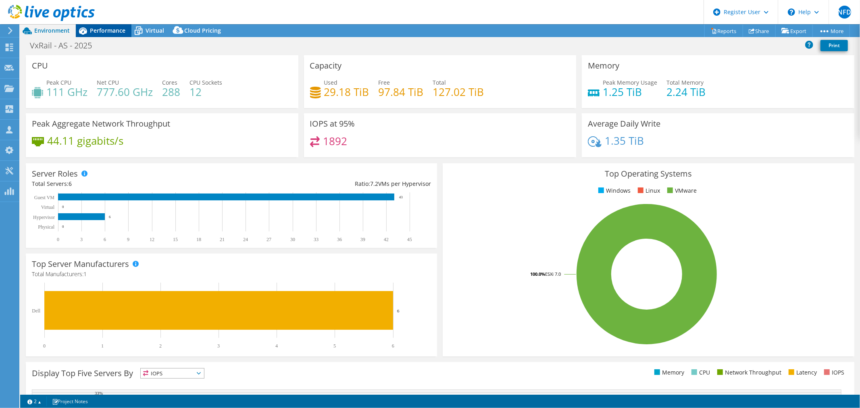
click at [115, 34] on span "Performance" at bounding box center [107, 31] width 35 height 8
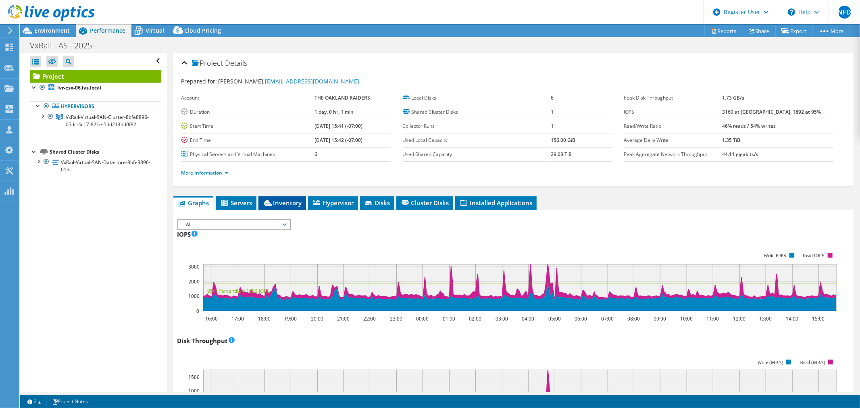
click at [279, 200] on span "Inventory" at bounding box center [283, 203] width 40 height 8
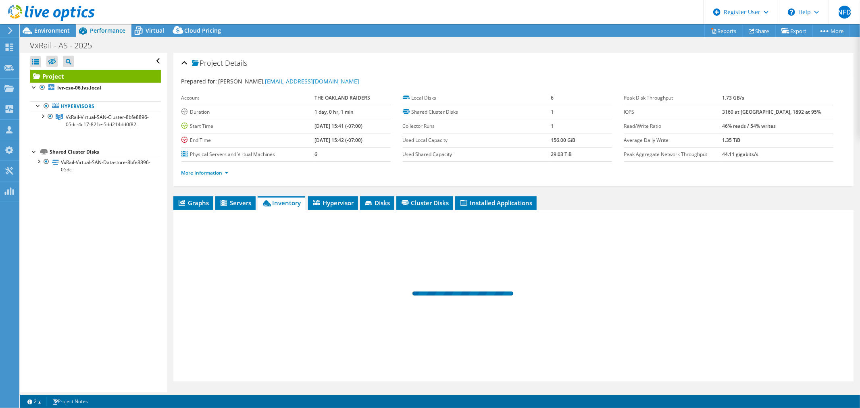
scroll to position [19, 0]
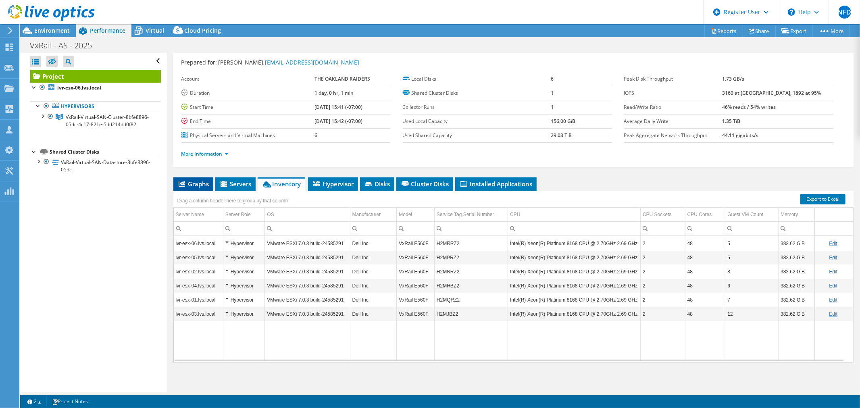
drag, startPoint x: 191, startPoint y: 184, endPoint x: 203, endPoint y: 186, distance: 12.3
click at [191, 184] on span "Graphs" at bounding box center [193, 184] width 32 height 8
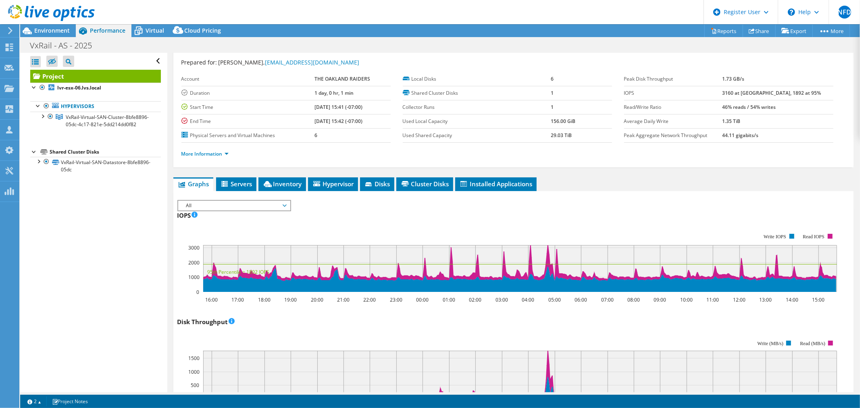
scroll to position [0, 0]
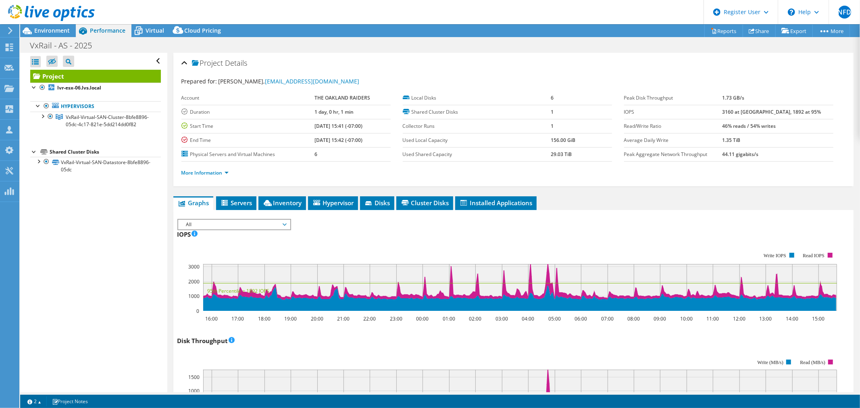
drag, startPoint x: 741, startPoint y: 111, endPoint x: 765, endPoint y: 111, distance: 24.6
click at [765, 111] on tr "IOPS 3160 at Peak, 1892 at 95%" at bounding box center [728, 112] width 209 height 14
click at [768, 111] on b "3160 at [GEOGRAPHIC_DATA], 1892 at 95%" at bounding box center [772, 112] width 99 height 7
click at [734, 113] on tr "IOPS 3160 at Peak, 1892 at 95%" at bounding box center [728, 112] width 209 height 14
click at [723, 111] on label "IOPS" at bounding box center [673, 112] width 98 height 8
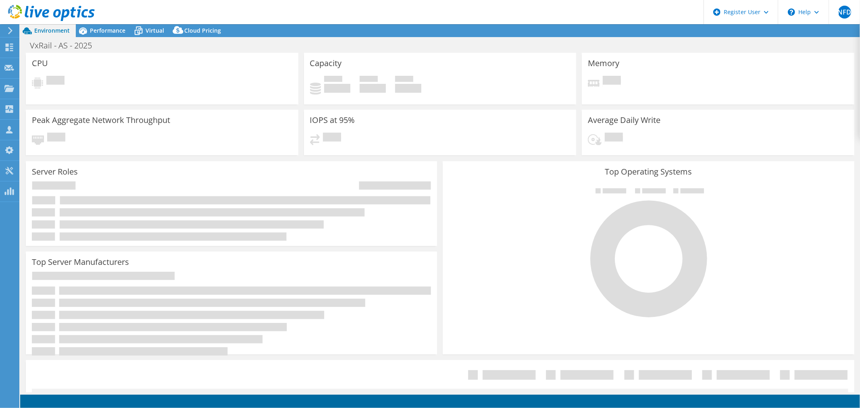
select select "USWest"
select select "USD"
